Goal: Task Accomplishment & Management: Complete application form

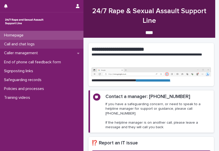
click at [43, 40] on div "Call and chat logs" at bounding box center [41, 44] width 83 height 9
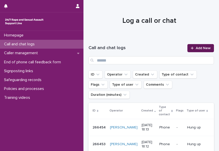
click at [197, 50] on span "Add New" at bounding box center [203, 48] width 15 height 4
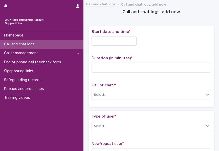
click at [130, 44] on input "text" at bounding box center [114, 40] width 45 height 9
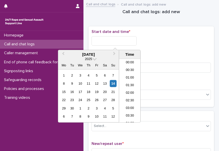
scroll to position [154, 0]
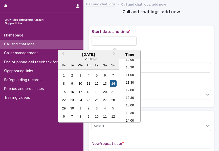
click at [111, 83] on div "14" at bounding box center [113, 83] width 7 height 7
click at [121, 39] on input "**********" at bounding box center [114, 40] width 45 height 9
type input "**********"
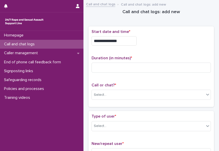
click at [163, 46] on div "**********" at bounding box center [151, 39] width 119 height 20
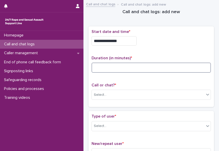
click at [150, 68] on input at bounding box center [151, 67] width 119 height 10
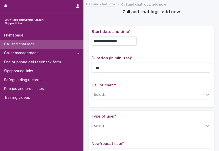
click at [130, 87] on div "Call or chat? * Select..." at bounding box center [151, 93] width 119 height 21
click at [127, 91] on div "Select..." at bounding box center [148, 95] width 113 height 8
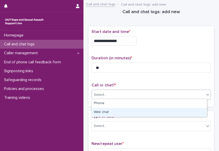
click at [112, 111] on div "Web chat" at bounding box center [149, 112] width 115 height 9
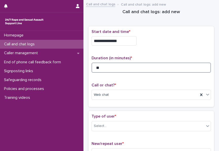
click at [119, 69] on input "**" at bounding box center [151, 67] width 119 height 10
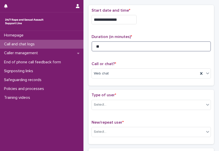
scroll to position [51, 0]
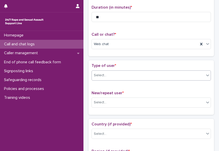
click at [112, 73] on div "Select..." at bounding box center [148, 75] width 113 height 8
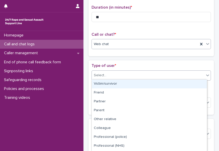
click at [115, 44] on div "Web chat" at bounding box center [145, 44] width 107 height 8
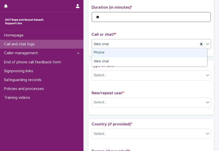
click at [111, 16] on input "**" at bounding box center [151, 17] width 119 height 10
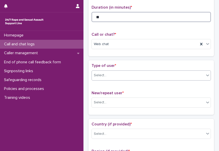
type input "**"
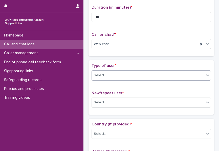
click at [119, 71] on div "Select..." at bounding box center [148, 75] width 113 height 8
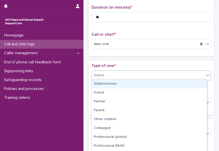
click at [110, 82] on div "Victim/survivor" at bounding box center [149, 83] width 115 height 9
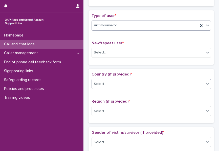
scroll to position [101, 0]
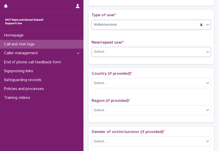
click at [118, 48] on div "Select..." at bounding box center [148, 52] width 113 height 8
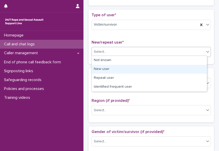
click at [107, 68] on div "New user" at bounding box center [149, 69] width 115 height 9
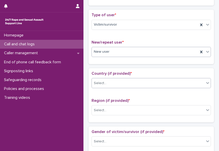
click at [108, 81] on div "Select..." at bounding box center [148, 83] width 113 height 8
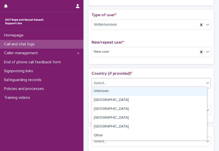
click at [108, 90] on div "Unknown" at bounding box center [149, 91] width 115 height 9
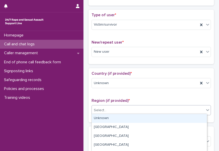
click at [109, 106] on div "Select..." at bounding box center [148, 110] width 113 height 8
click at [109, 117] on div "Unknown" at bounding box center [149, 118] width 115 height 9
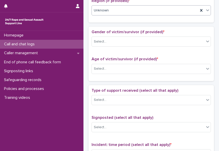
scroll to position [202, 0]
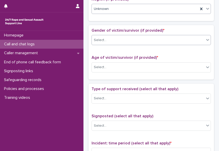
click at [117, 37] on div "Select..." at bounding box center [148, 40] width 113 height 8
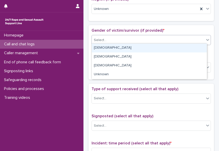
click at [110, 49] on div "[DEMOGRAPHIC_DATA]" at bounding box center [149, 48] width 115 height 9
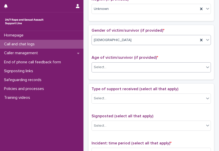
click at [111, 64] on div "Select..." at bounding box center [148, 67] width 113 height 8
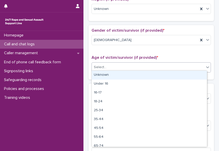
click at [111, 74] on div "Unknown" at bounding box center [149, 75] width 115 height 9
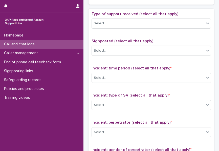
scroll to position [253, 0]
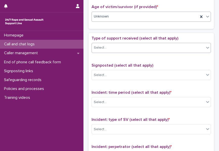
click at [118, 49] on div "Select..." at bounding box center [148, 48] width 113 height 8
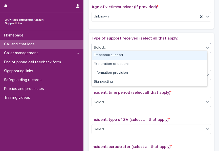
click at [115, 54] on div "Emotional support" at bounding box center [149, 55] width 115 height 9
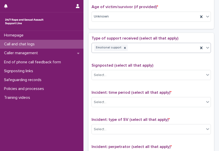
click at [137, 45] on div "Emotional support" at bounding box center [145, 47] width 107 height 9
click at [178, 46] on div "Emotional support Exploration of options" at bounding box center [145, 47] width 107 height 9
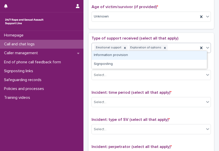
click at [161, 55] on div "Information provision" at bounding box center [149, 55] width 115 height 9
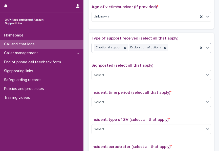
scroll to position [256, 0]
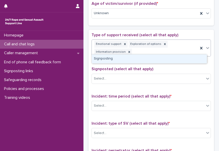
click at [178, 48] on div "Emotional support Exploration of options Information provision" at bounding box center [145, 48] width 107 height 17
click at [146, 59] on div "Signposting" at bounding box center [149, 58] width 115 height 9
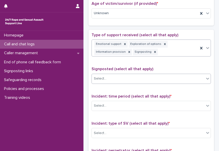
click at [130, 74] on div "Select..." at bounding box center [148, 78] width 113 height 8
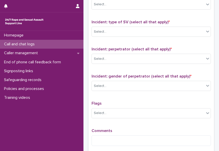
scroll to position [332, 0]
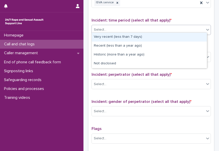
click at [123, 29] on div "Select..." at bounding box center [148, 30] width 113 height 8
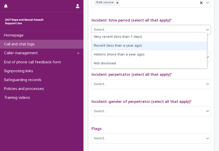
click at [118, 48] on div "Recent (less than a year ago)" at bounding box center [149, 45] width 115 height 9
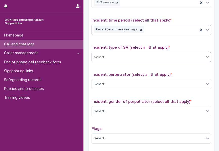
click at [116, 57] on div "Select..." at bounding box center [148, 57] width 113 height 8
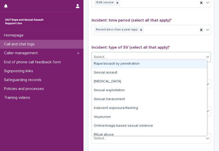
click at [113, 66] on div "Rape/assault by penetration" at bounding box center [149, 63] width 115 height 9
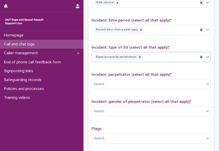
click at [143, 55] on div "Rape/assault by penetration" at bounding box center [145, 57] width 107 height 9
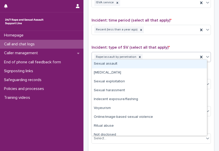
click at [129, 66] on div "Sexual assault" at bounding box center [149, 63] width 115 height 9
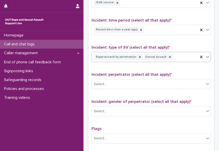
scroll to position [358, 0]
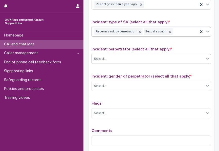
click at [128, 55] on div "Select..." at bounding box center [148, 59] width 113 height 8
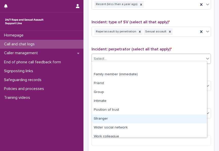
scroll to position [22, 0]
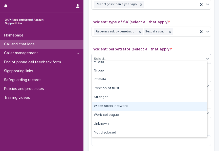
click at [106, 102] on div "Wider social network" at bounding box center [149, 106] width 115 height 9
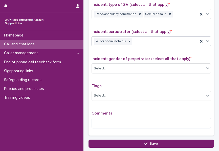
scroll to position [383, 0]
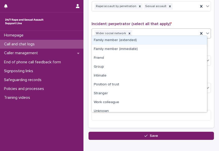
click at [140, 31] on div "Wider social network" at bounding box center [145, 33] width 107 height 9
click at [128, 32] on icon at bounding box center [130, 34] width 4 height 4
click at [130, 37] on div "Family member (extended)" at bounding box center [149, 40] width 115 height 9
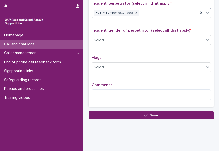
scroll to position [408, 0]
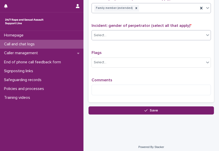
click at [131, 31] on div "Select..." at bounding box center [148, 35] width 113 height 8
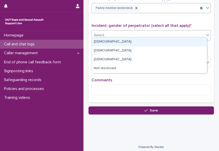
click at [119, 42] on div "[DEMOGRAPHIC_DATA]" at bounding box center [149, 41] width 115 height 9
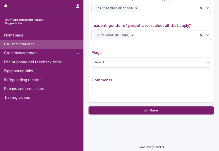
click at [101, 80] on div "Comments" at bounding box center [151, 89] width 119 height 22
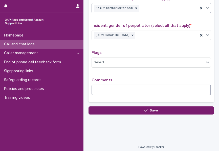
click at [100, 87] on textarea at bounding box center [151, 90] width 119 height 11
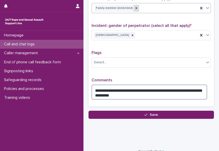
click at [136, 7] on icon at bounding box center [137, 8] width 2 height 2
type textarea "**********"
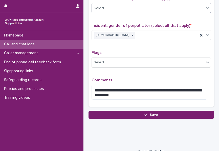
click at [136, 6] on div "Select..." at bounding box center [148, 8] width 113 height 8
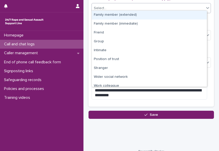
click at [120, 17] on div "Family member (extended)" at bounding box center [149, 15] width 115 height 9
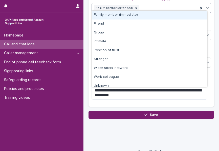
click at [160, 9] on div "Family member (extended)" at bounding box center [145, 8] width 107 height 9
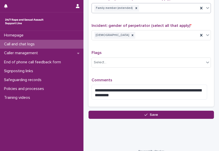
click at [155, 5] on div "Family member (extended)" at bounding box center [145, 8] width 107 height 9
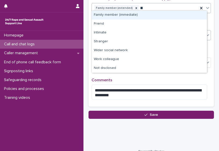
type input "*"
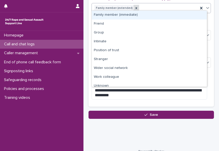
click at [136, 7] on icon at bounding box center [137, 8] width 2 height 2
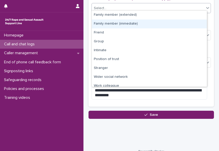
click at [140, 4] on div "Select..." at bounding box center [148, 8] width 113 height 8
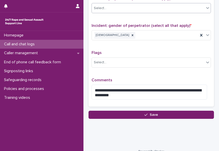
click at [133, 7] on div "Select..." at bounding box center [148, 8] width 113 height 8
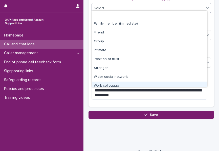
scroll to position [22, 0]
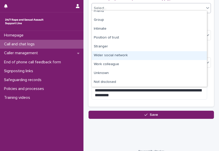
drag, startPoint x: 115, startPoint y: 60, endPoint x: 115, endPoint y: 54, distance: 5.6
click at [115, 54] on div "Wider social network" at bounding box center [149, 55] width 115 height 9
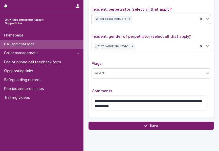
scroll to position [408, 0]
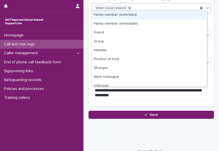
click at [147, 7] on div "Wider social network" at bounding box center [145, 8] width 107 height 9
click at [139, 14] on div "Family member (extended)" at bounding box center [149, 15] width 115 height 9
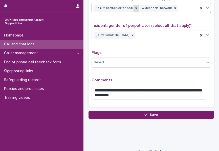
click at [135, 6] on icon at bounding box center [137, 8] width 4 height 4
click at [128, 6] on icon at bounding box center [130, 8] width 4 height 4
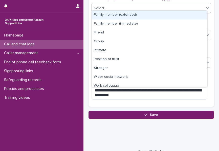
click at [125, 6] on div "Select..." at bounding box center [148, 8] width 113 height 8
drag, startPoint x: 104, startPoint y: 37, endPoint x: 115, endPoint y: 14, distance: 25.1
click at [115, 14] on div "Family member (extended)" at bounding box center [149, 15] width 115 height 9
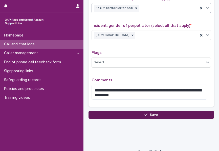
click at [131, 111] on button "Save" at bounding box center [151, 115] width 125 height 8
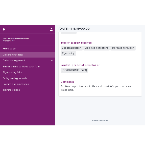
scroll to position [336, 0]
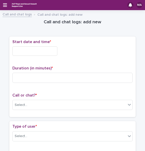
click at [45, 53] on input "text" at bounding box center [34, 50] width 45 height 9
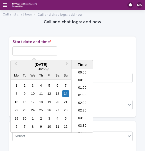
scroll to position [162, 0]
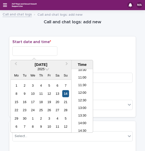
click at [67, 92] on div "14" at bounding box center [65, 93] width 7 height 7
click at [46, 48] on input "**********" at bounding box center [34, 50] width 45 height 9
type input "**********"
click at [88, 49] on div "**********" at bounding box center [72, 50] width 120 height 9
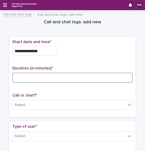
click at [77, 77] on input at bounding box center [72, 78] width 120 height 10
type input "**"
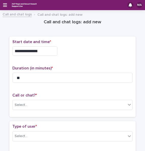
click at [63, 109] on div "Call or chat? * Select..." at bounding box center [72, 103] width 120 height 21
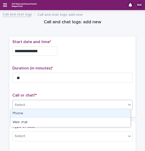
click at [63, 106] on div "Select..." at bounding box center [70, 105] width 114 height 8
click at [53, 114] on div "Phone" at bounding box center [71, 113] width 120 height 9
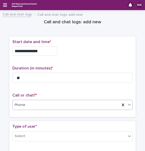
click at [59, 107] on div "Phone" at bounding box center [67, 105] width 108 height 8
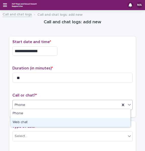
click at [52, 121] on div "Web chat" at bounding box center [71, 122] width 120 height 9
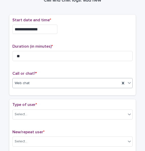
scroll to position [51, 0]
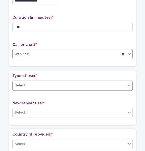
click at [54, 84] on div "Select..." at bounding box center [70, 85] width 114 height 8
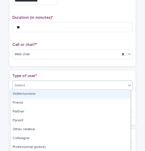
click at [48, 92] on div "Victim/survivor" at bounding box center [71, 94] width 120 height 9
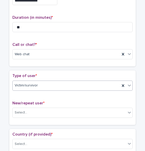
click at [51, 85] on div "Victim/survivor" at bounding box center [67, 85] width 108 height 8
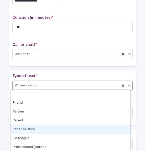
scroll to position [71, 0]
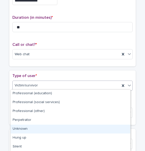
click at [28, 128] on div "Unknown" at bounding box center [71, 128] width 120 height 9
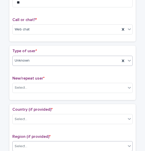
scroll to position [127, 0]
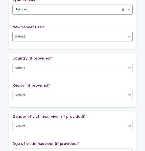
click at [53, 37] on div "Select..." at bounding box center [70, 36] width 114 height 8
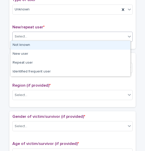
click at [45, 45] on div "Not known" at bounding box center [71, 45] width 120 height 9
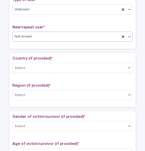
click at [46, 34] on div "Not known" at bounding box center [67, 36] width 108 height 8
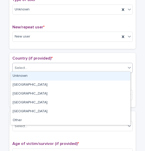
click at [36, 68] on div "Select..." at bounding box center [70, 68] width 114 height 8
click at [34, 75] on div "Unknown" at bounding box center [71, 76] width 120 height 9
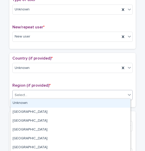
click at [33, 95] on div "Select..." at bounding box center [70, 95] width 114 height 8
click at [34, 69] on div "Unknown" at bounding box center [67, 68] width 108 height 8
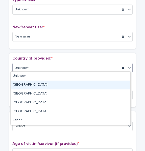
click at [31, 86] on div "[GEOGRAPHIC_DATA]" at bounding box center [71, 84] width 120 height 9
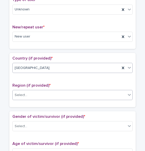
click at [31, 96] on div "Select..." at bounding box center [70, 95] width 114 height 8
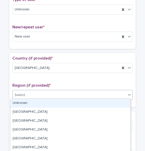
click at [30, 102] on div "Unknown" at bounding box center [71, 103] width 120 height 9
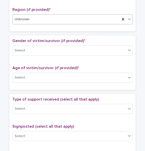
scroll to position [202, 0]
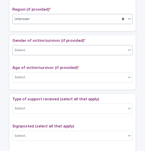
click at [38, 51] on div "Select..." at bounding box center [70, 50] width 114 height 8
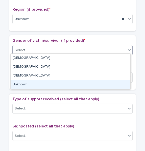
click at [28, 83] on div "Unknown" at bounding box center [71, 84] width 120 height 9
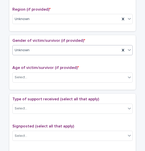
click at [37, 48] on div "Unknown" at bounding box center [67, 50] width 108 height 8
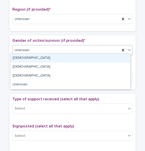
click at [33, 57] on div "[DEMOGRAPHIC_DATA]" at bounding box center [71, 58] width 120 height 9
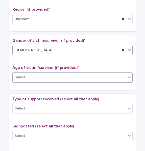
click at [31, 73] on div "Select..." at bounding box center [70, 77] width 114 height 8
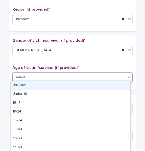
click at [29, 85] on div "Unknown" at bounding box center [71, 85] width 120 height 9
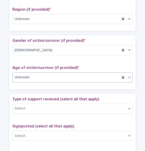
scroll to position [253, 0]
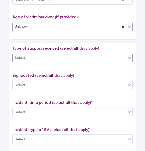
click at [35, 58] on div "Select..." at bounding box center [70, 58] width 114 height 8
click at [66, 53] on div "Exploration of options" at bounding box center [67, 57] width 108 height 9
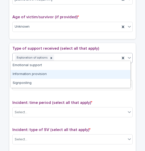
click at [56, 73] on div "Information provision" at bounding box center [71, 74] width 120 height 9
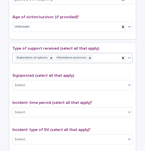
click at [75, 56] on div "Information provision" at bounding box center [71, 57] width 32 height 7
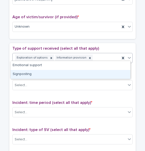
click at [60, 71] on div "Signposting" at bounding box center [71, 74] width 120 height 9
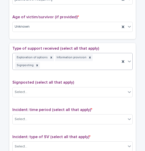
scroll to position [304, 0]
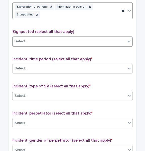
click at [50, 37] on div "Select..." at bounding box center [70, 41] width 114 height 8
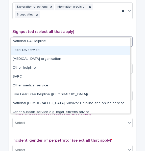
scroll to position [30, 0]
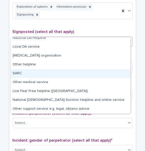
click at [41, 76] on div "SARC" at bounding box center [71, 73] width 120 height 9
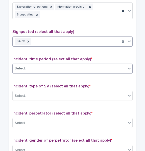
click at [41, 64] on div "Select..." at bounding box center [70, 68] width 114 height 8
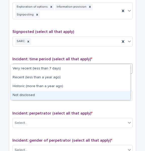
click at [35, 94] on div "Not disclosed" at bounding box center [71, 95] width 120 height 9
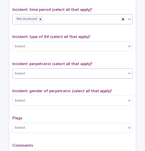
scroll to position [354, 0]
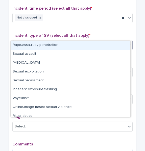
click at [39, 41] on div "Select..." at bounding box center [70, 45] width 114 height 8
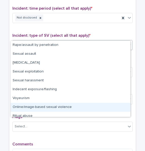
scroll to position [13, 0]
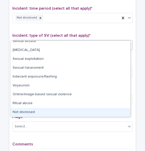
click at [40, 110] on div "Not disclosed" at bounding box center [71, 112] width 120 height 9
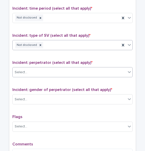
click at [33, 68] on div "Select..." at bounding box center [70, 72] width 114 height 8
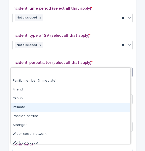
scroll to position [22, 0]
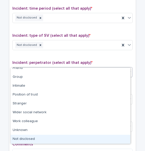
click at [44, 141] on div "Not disclosed" at bounding box center [71, 139] width 120 height 9
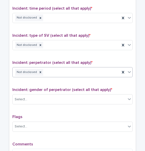
scroll to position [411, 0]
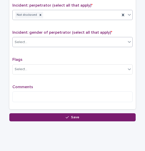
click at [52, 38] on div "Select..." at bounding box center [70, 42] width 114 height 8
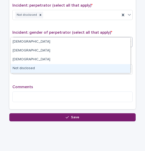
click at [34, 66] on div "Not disclosed" at bounding box center [71, 68] width 120 height 9
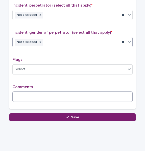
click at [29, 91] on textarea at bounding box center [72, 96] width 120 height 11
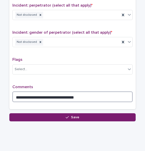
drag, startPoint x: 77, startPoint y: 88, endPoint x: 61, endPoint y: 87, distance: 16.5
click at [49, 91] on textarea "**********" at bounding box center [72, 96] width 120 height 11
click at [110, 91] on textarea "**********" at bounding box center [72, 96] width 120 height 11
click at [49, 91] on textarea "**********" at bounding box center [72, 96] width 120 height 11
click at [62, 91] on textarea "**********" at bounding box center [72, 96] width 120 height 11
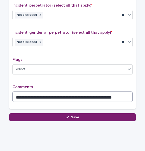
click at [51, 91] on textarea "**********" at bounding box center [72, 96] width 120 height 11
click at [61, 91] on textarea "**********" at bounding box center [72, 96] width 120 height 11
click at [51, 91] on textarea "**********" at bounding box center [72, 96] width 120 height 11
click at [61, 91] on textarea "**********" at bounding box center [72, 96] width 120 height 11
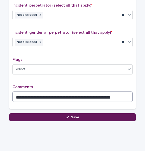
type textarea "**********"
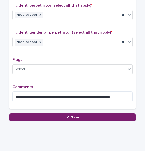
drag, startPoint x: 71, startPoint y: 107, endPoint x: 70, endPoint y: 111, distance: 4.7
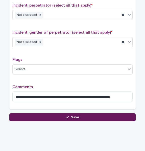
click at [71, 115] on span "Save" at bounding box center [75, 117] width 8 height 4
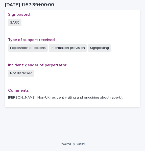
scroll to position [338, 0]
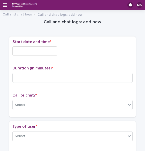
click at [37, 46] on div "Start date and time *" at bounding box center [72, 49] width 120 height 20
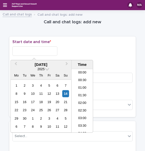
click at [34, 51] on input "text" at bounding box center [34, 50] width 45 height 9
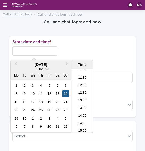
click at [64, 93] on div "14" at bounding box center [65, 93] width 7 height 7
click at [51, 54] on input "**********" at bounding box center [34, 50] width 45 height 9
drag, startPoint x: 72, startPoint y: 52, endPoint x: 67, endPoint y: 58, distance: 8.1
click at [72, 53] on div "**********" at bounding box center [72, 50] width 120 height 9
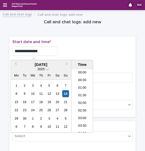
click at [46, 47] on input "**********" at bounding box center [34, 50] width 45 height 9
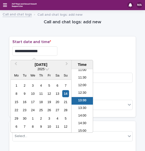
click at [64, 49] on div "**********" at bounding box center [72, 50] width 120 height 9
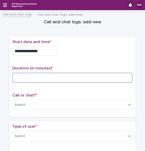
click at [56, 77] on input at bounding box center [72, 78] width 120 height 10
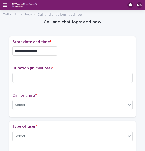
click at [44, 52] on input "**********" at bounding box center [34, 50] width 45 height 9
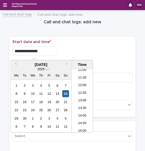
type input "**********"
click at [70, 50] on div "**********" at bounding box center [72, 50] width 120 height 9
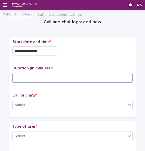
click at [48, 74] on input at bounding box center [72, 78] width 120 height 10
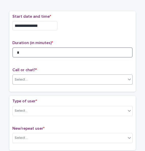
type input "*"
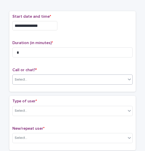
click at [54, 77] on div "Select..." at bounding box center [70, 79] width 114 height 8
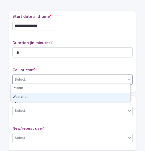
click at [37, 98] on div "Web chat" at bounding box center [71, 97] width 120 height 9
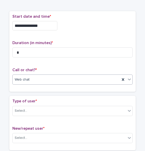
scroll to position [51, 0]
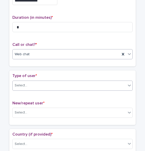
click at [40, 85] on div "Select..." at bounding box center [70, 85] width 114 height 8
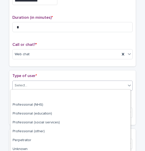
scroll to position [71, 0]
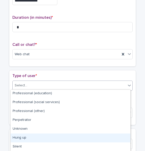
click at [29, 140] on div "Hung up" at bounding box center [71, 137] width 120 height 9
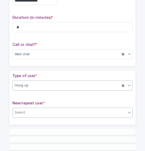
click at [38, 108] on div "Select..." at bounding box center [70, 112] width 114 height 8
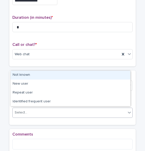
scroll to position [53, 0]
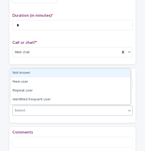
click at [41, 74] on div "Not known" at bounding box center [71, 73] width 120 height 9
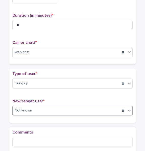
scroll to position [103, 0]
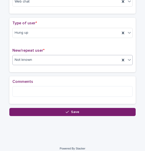
click at [41, 97] on div "Comments" at bounding box center [72, 90] width 120 height 22
click at [41, 96] on div "Comments" at bounding box center [72, 90] width 120 height 22
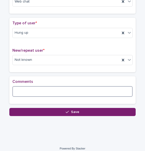
click at [43, 93] on textarea at bounding box center [72, 91] width 120 height 11
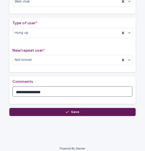
type textarea "**********"
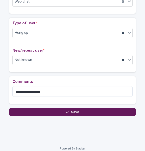
click at [45, 108] on button "Save" at bounding box center [72, 112] width 127 height 8
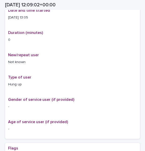
scroll to position [56, 0]
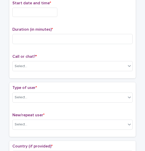
scroll to position [5, 0]
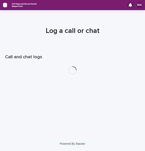
click at [5, 3] on icon "button" at bounding box center [5, 5] width 4 height 5
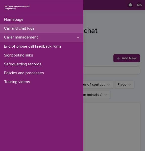
click at [17, 38] on p "Caller management" at bounding box center [22, 37] width 40 height 5
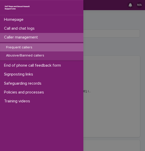
click at [17, 46] on p "Frequent callers" at bounding box center [19, 47] width 34 height 4
click at [58, 45] on div "Frequent callers" at bounding box center [41, 47] width 83 height 8
click at [96, 33] on div "Homepage Call and chat logs Caller management Frequent callers Abusive/Banned c…" at bounding box center [72, 75] width 145 height 151
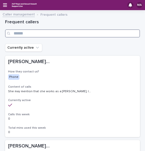
click at [90, 34] on input "Search" at bounding box center [72, 33] width 135 height 8
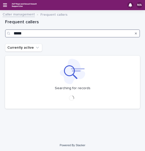
type input "*****"
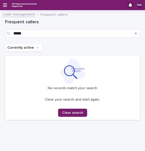
click at [27, 11] on link "Caller management" at bounding box center [19, 14] width 32 height 6
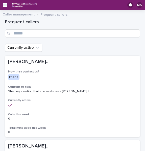
click at [4, 5] on icon "button" at bounding box center [5, 5] width 4 height 4
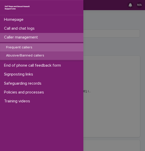
click at [19, 56] on p "Abusive/Banned callers" at bounding box center [25, 55] width 46 height 4
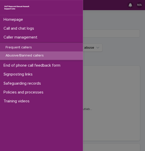
click at [85, 28] on div "Homepage Call and chat logs Caller management Frequent callers Abusive/Banned c…" at bounding box center [72, 75] width 145 height 151
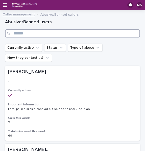
click at [85, 31] on input "Search" at bounding box center [72, 33] width 135 height 8
type input "*****"
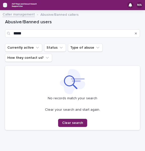
click at [6, 3] on icon "button" at bounding box center [5, 5] width 4 height 4
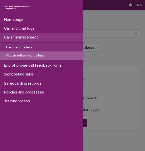
click at [10, 35] on p "Caller management" at bounding box center [22, 37] width 40 height 5
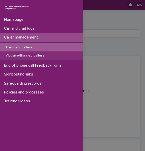
drag, startPoint x: 26, startPoint y: 38, endPoint x: 66, endPoint y: 34, distance: 40.4
click at [26, 38] on p "Caller management" at bounding box center [22, 37] width 40 height 5
click at [103, 51] on div "Homepage Call and chat logs Caller management Frequent callers Abusive/Banned c…" at bounding box center [72, 75] width 145 height 151
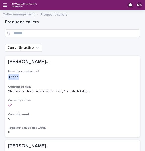
click at [8, 5] on div "MA" at bounding box center [72, 5] width 145 height 10
click at [7, 5] on div "MA" at bounding box center [72, 5] width 145 height 10
click at [5, 4] on icon "button" at bounding box center [5, 5] width 4 height 4
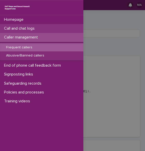
click at [13, 26] on div "Call and chat logs" at bounding box center [41, 28] width 83 height 9
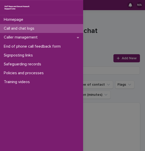
click at [115, 39] on div "Homepage Call and chat logs Caller management End of phone call feedback form S…" at bounding box center [72, 75] width 145 height 151
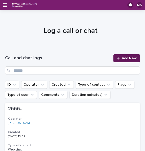
click at [122, 57] on span "Add New" at bounding box center [129, 58] width 15 height 4
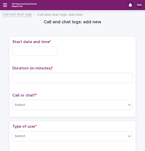
click at [49, 52] on input "text" at bounding box center [34, 50] width 45 height 9
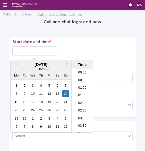
scroll to position [185, 0]
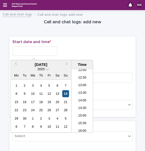
click at [67, 90] on div "14" at bounding box center [65, 93] width 7 height 7
click at [48, 48] on input "**********" at bounding box center [34, 50] width 45 height 9
type input "**********"
click at [63, 50] on div "**********" at bounding box center [72, 50] width 120 height 9
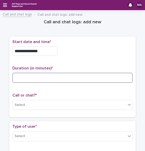
click at [44, 75] on input at bounding box center [72, 78] width 120 height 10
type input "**"
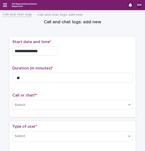
click at [55, 90] on div "**********" at bounding box center [72, 76] width 120 height 75
click at [55, 116] on div "**********" at bounding box center [72, 78] width 127 height 85
click at [59, 107] on div "Select..." at bounding box center [70, 105] width 114 height 8
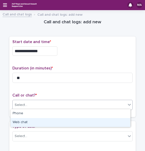
click at [45, 121] on div "Web chat" at bounding box center [71, 122] width 120 height 9
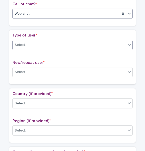
scroll to position [76, 0]
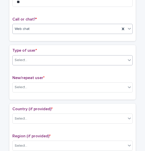
click at [32, 56] on div "Select..." at bounding box center [70, 60] width 114 height 8
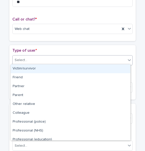
click at [29, 65] on div "Victim/survivor" at bounding box center [71, 68] width 120 height 9
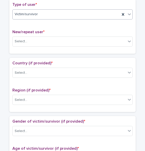
scroll to position [127, 0]
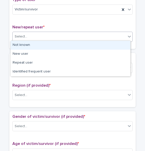
click at [31, 36] on div "Select..." at bounding box center [70, 36] width 114 height 8
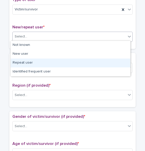
click at [27, 64] on div "Repeat user" at bounding box center [71, 62] width 120 height 9
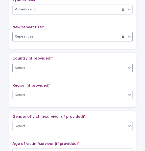
click at [31, 65] on div "Select..." at bounding box center [70, 68] width 114 height 8
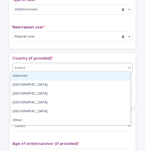
click at [30, 74] on div "Unknown" at bounding box center [71, 76] width 120 height 9
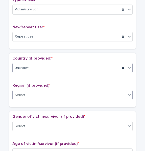
click at [30, 91] on div "Select..." at bounding box center [70, 95] width 114 height 8
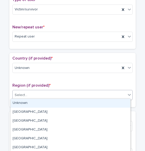
click at [29, 102] on div "Unknown" at bounding box center [71, 103] width 120 height 9
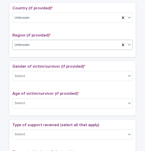
scroll to position [177, 0]
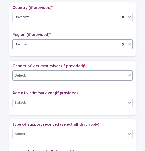
click at [33, 71] on div "Select..." at bounding box center [70, 75] width 114 height 8
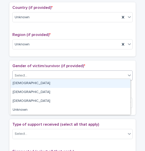
click at [29, 86] on div "[DEMOGRAPHIC_DATA]" at bounding box center [71, 83] width 120 height 9
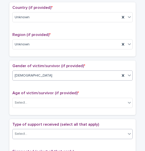
scroll to position [228, 0]
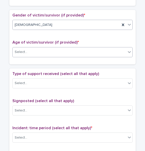
click at [30, 48] on div "Select..." at bounding box center [70, 52] width 114 height 8
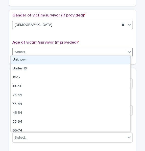
click at [27, 60] on div "Unknown" at bounding box center [71, 59] width 120 height 9
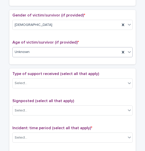
scroll to position [278, 0]
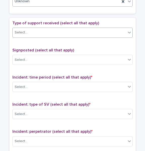
click at [30, 30] on div "Select..." at bounding box center [70, 32] width 114 height 8
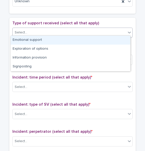
click at [28, 39] on div "Emotional support" at bounding box center [71, 40] width 120 height 9
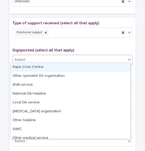
click at [32, 57] on div "Select..." at bounding box center [70, 60] width 114 height 8
click at [54, 29] on div "Emotional support" at bounding box center [67, 32] width 108 height 9
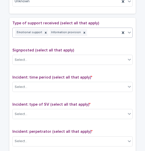
click at [88, 32] on div "Emotional support Information provision" at bounding box center [67, 32] width 108 height 9
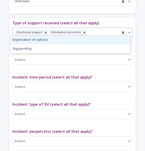
click at [81, 41] on div "Exploration of options" at bounding box center [71, 40] width 120 height 9
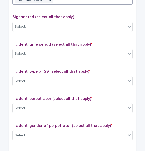
scroll to position [307, 0]
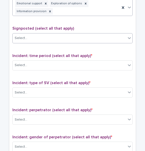
click at [52, 34] on div "Select..." at bounding box center [70, 38] width 114 height 8
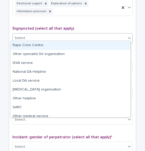
click at [48, 44] on div "Rape Crisis Centre" at bounding box center [71, 45] width 120 height 9
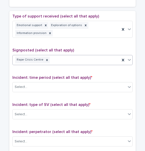
scroll to position [256, 0]
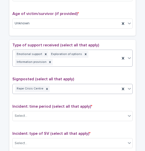
click at [55, 57] on div "Emotional support Exploration of options Information provision" at bounding box center [67, 58] width 108 height 17
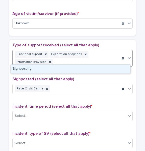
click at [47, 71] on div "Signposting" at bounding box center [71, 69] width 120 height 9
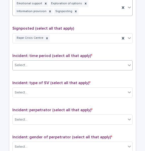
scroll to position [332, 0]
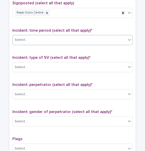
click at [48, 41] on div "Select..." at bounding box center [70, 40] width 114 height 8
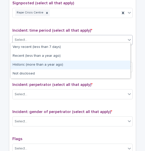
click at [37, 62] on div "Historic (more than a year ago)" at bounding box center [71, 64] width 120 height 9
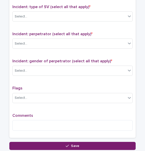
scroll to position [358, 0]
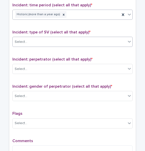
click at [40, 41] on div "Select..." at bounding box center [70, 42] width 114 height 8
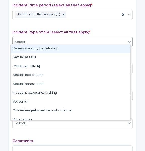
click at [35, 48] on div "Rape/assault by penetration" at bounding box center [71, 48] width 120 height 9
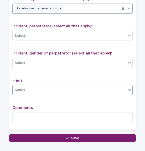
scroll to position [383, 0]
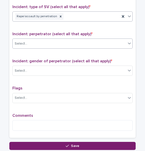
click at [54, 41] on div "Select..." at bounding box center [70, 43] width 114 height 8
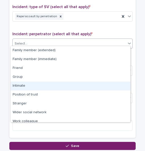
click at [32, 87] on div "Intimate" at bounding box center [71, 85] width 120 height 9
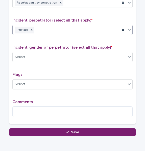
scroll to position [408, 0]
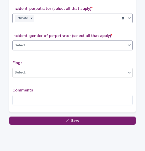
click at [41, 46] on div "Select..." at bounding box center [70, 45] width 114 height 8
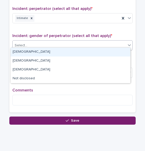
click at [38, 53] on div "[DEMOGRAPHIC_DATA]" at bounding box center [71, 52] width 120 height 9
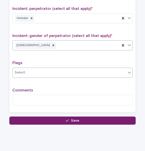
click at [33, 74] on body "**********" at bounding box center [72, 75] width 145 height 151
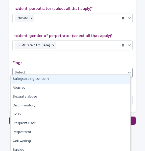
click at [39, 56] on div "Type of support received (select all that apply) Emotional support Exploration …" at bounding box center [72, 0] width 120 height 218
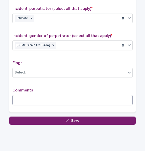
click at [27, 95] on textarea at bounding box center [72, 100] width 120 height 11
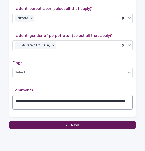
type textarea "**********"
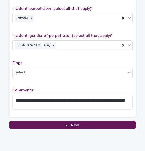
click at [83, 123] on button "Save" at bounding box center [72, 125] width 127 height 8
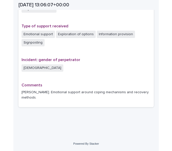
scroll to position [341, 0]
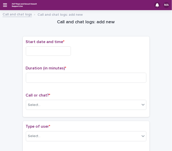
click at [61, 55] on input "text" at bounding box center [48, 50] width 45 height 9
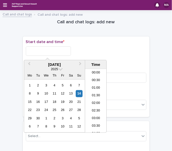
scroll to position [185, 0]
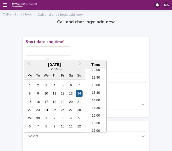
click at [81, 94] on div "14" at bounding box center [79, 93] width 7 height 7
click at [58, 48] on input "**********" at bounding box center [48, 50] width 45 height 9
type input "**********"
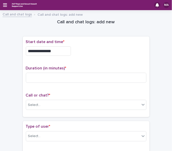
click at [95, 48] on div "**********" at bounding box center [86, 50] width 120 height 9
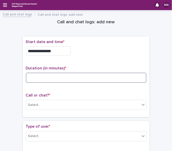
click at [94, 73] on input at bounding box center [86, 78] width 120 height 10
type input "*"
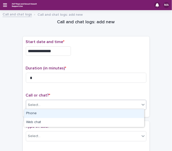
click at [73, 103] on div "Select..." at bounding box center [83, 105] width 114 height 8
click at [58, 117] on div "Phone" at bounding box center [84, 113] width 120 height 9
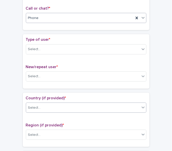
scroll to position [76, 0]
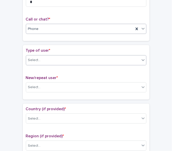
click at [66, 58] on div "Select..." at bounding box center [83, 60] width 114 height 8
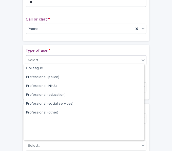
scroll to position [57, 0]
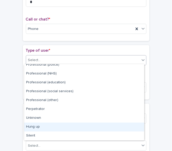
click at [37, 129] on div "Hung up" at bounding box center [84, 126] width 120 height 9
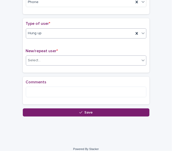
scroll to position [105, 0]
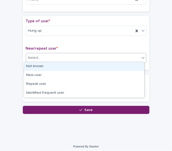
click at [65, 58] on div "Select..." at bounding box center [83, 58] width 114 height 8
click at [60, 66] on div "Not known" at bounding box center [84, 66] width 120 height 9
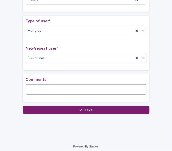
click at [53, 91] on textarea at bounding box center [86, 89] width 120 height 11
type textarea "*"
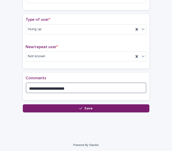
click at [49, 86] on textarea "**********" at bounding box center [86, 87] width 120 height 11
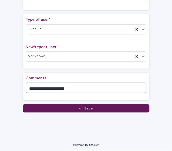
type textarea "**********"
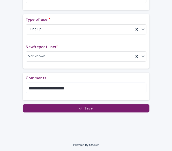
click at [72, 107] on button "Save" at bounding box center [86, 108] width 127 height 8
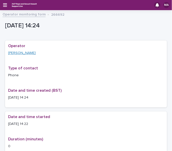
click at [22, 54] on link "[PERSON_NAME]" at bounding box center [22, 52] width 28 height 5
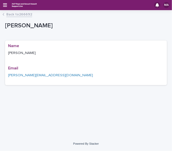
click at [3, 12] on div "Back to 266692" at bounding box center [86, 14] width 172 height 7
click at [9, 14] on link "Back to 266692" at bounding box center [19, 14] width 26 height 6
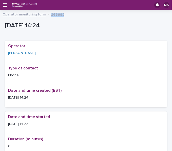
drag, startPoint x: 75, startPoint y: 15, endPoint x: 48, endPoint y: 14, distance: 27.1
click at [48, 14] on div "Operator monitoring form 266692" at bounding box center [86, 14] width 172 height 7
copy p "266692"
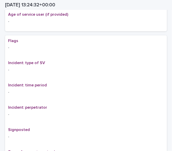
scroll to position [228, 0]
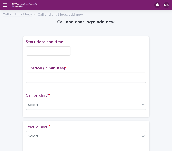
click at [53, 54] on input "text" at bounding box center [48, 50] width 45 height 9
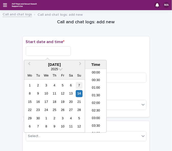
scroll to position [192, 0]
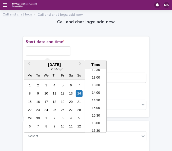
click at [82, 92] on div "8 9 10 11 12 13 14" at bounding box center [54, 93] width 57 height 8
click at [81, 92] on div "14" at bounding box center [79, 93] width 7 height 7
click at [56, 50] on input "**********" at bounding box center [48, 50] width 45 height 9
type input "**********"
click at [96, 52] on div "**********" at bounding box center [86, 50] width 120 height 9
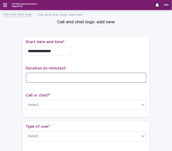
click at [83, 76] on input at bounding box center [86, 78] width 120 height 10
type input "*"
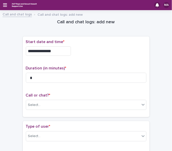
click at [114, 59] on div "**********" at bounding box center [86, 49] width 120 height 20
click at [72, 103] on div "Select..." at bounding box center [83, 105] width 114 height 8
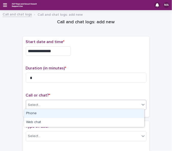
click at [57, 117] on div "Phone" at bounding box center [84, 113] width 120 height 9
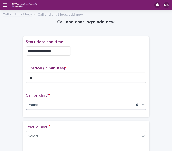
click at [60, 106] on div "Phone" at bounding box center [80, 105] width 108 height 8
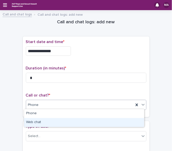
click at [50, 122] on div "Web chat" at bounding box center [84, 122] width 120 height 9
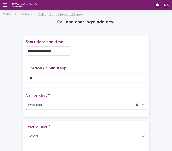
scroll to position [51, 0]
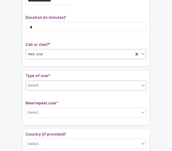
click at [59, 81] on div "Select..." at bounding box center [83, 85] width 114 height 8
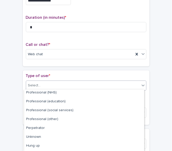
scroll to position [71, 0]
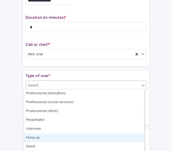
click at [40, 136] on div "Hung up" at bounding box center [84, 137] width 120 height 9
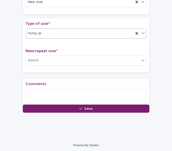
scroll to position [105, 0]
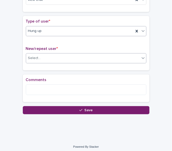
click at [54, 57] on div "Select..." at bounding box center [83, 58] width 114 height 8
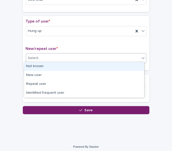
click at [50, 67] on div "Not known" at bounding box center [84, 66] width 120 height 9
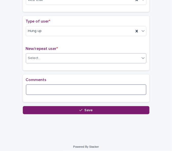
click at [36, 93] on textarea at bounding box center [86, 89] width 120 height 11
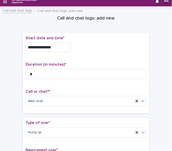
scroll to position [80, 0]
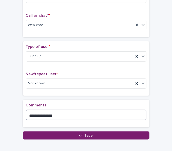
type textarea "**********"
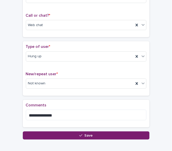
click at [36, 129] on div "**********" at bounding box center [86, 116] width 127 height 32
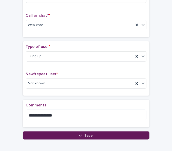
click at [36, 133] on button "Save" at bounding box center [86, 135] width 127 height 8
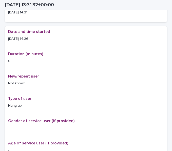
scroll to position [82, 0]
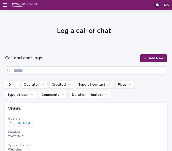
scroll to position [101, 0]
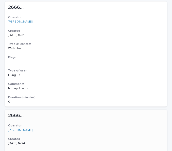
click at [76, 117] on h2 "266692 266692" at bounding box center [86, 116] width 156 height 6
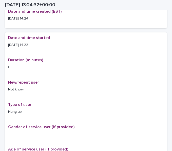
scroll to position [28, 0]
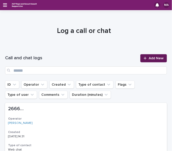
click at [149, 59] on span "Add New" at bounding box center [156, 58] width 15 height 4
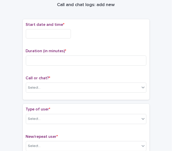
scroll to position [25, 0]
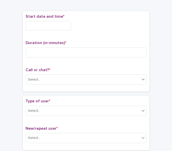
click at [45, 23] on input "text" at bounding box center [48, 25] width 45 height 9
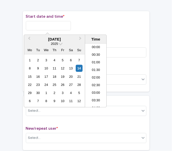
scroll to position [192, 0]
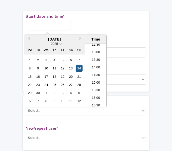
click at [80, 68] on div "14" at bounding box center [79, 68] width 7 height 7
click at [61, 24] on input "**********" at bounding box center [48, 25] width 45 height 9
click at [47, 25] on input "**********" at bounding box center [48, 25] width 45 height 9
type input "**********"
click at [105, 28] on div "**********" at bounding box center [86, 25] width 120 height 9
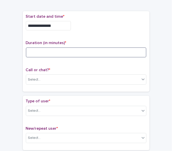
click at [86, 54] on input at bounding box center [86, 52] width 120 height 10
type input "*"
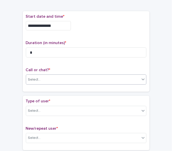
click at [74, 78] on div "Select..." at bounding box center [83, 79] width 114 height 8
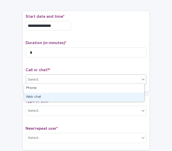
click at [62, 94] on div "Web chat" at bounding box center [84, 97] width 120 height 9
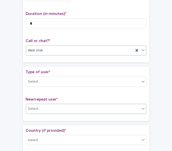
scroll to position [76, 0]
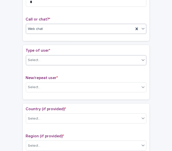
click at [65, 64] on div "Select..." at bounding box center [86, 60] width 120 height 10
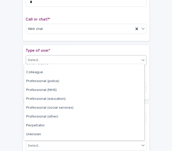
scroll to position [57, 0]
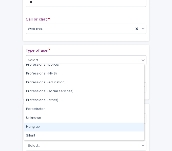
click at [61, 123] on div "Hung up" at bounding box center [84, 126] width 120 height 9
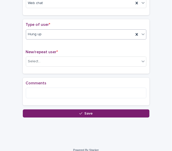
scroll to position [105, 0]
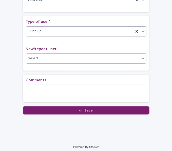
click at [56, 60] on div "Select..." at bounding box center [83, 58] width 114 height 8
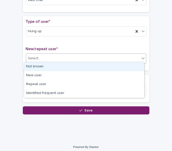
click at [51, 69] on div "Not known" at bounding box center [84, 66] width 120 height 9
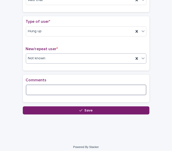
click at [45, 89] on textarea at bounding box center [86, 90] width 120 height 11
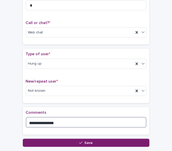
scroll to position [101, 0]
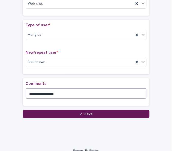
type textarea "**********"
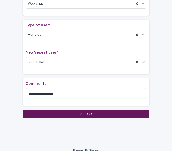
click at [94, 110] on button "Save" at bounding box center [86, 114] width 127 height 8
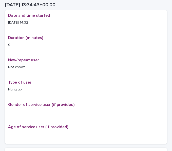
scroll to position [104, 0]
